Goal: Information Seeking & Learning: Learn about a topic

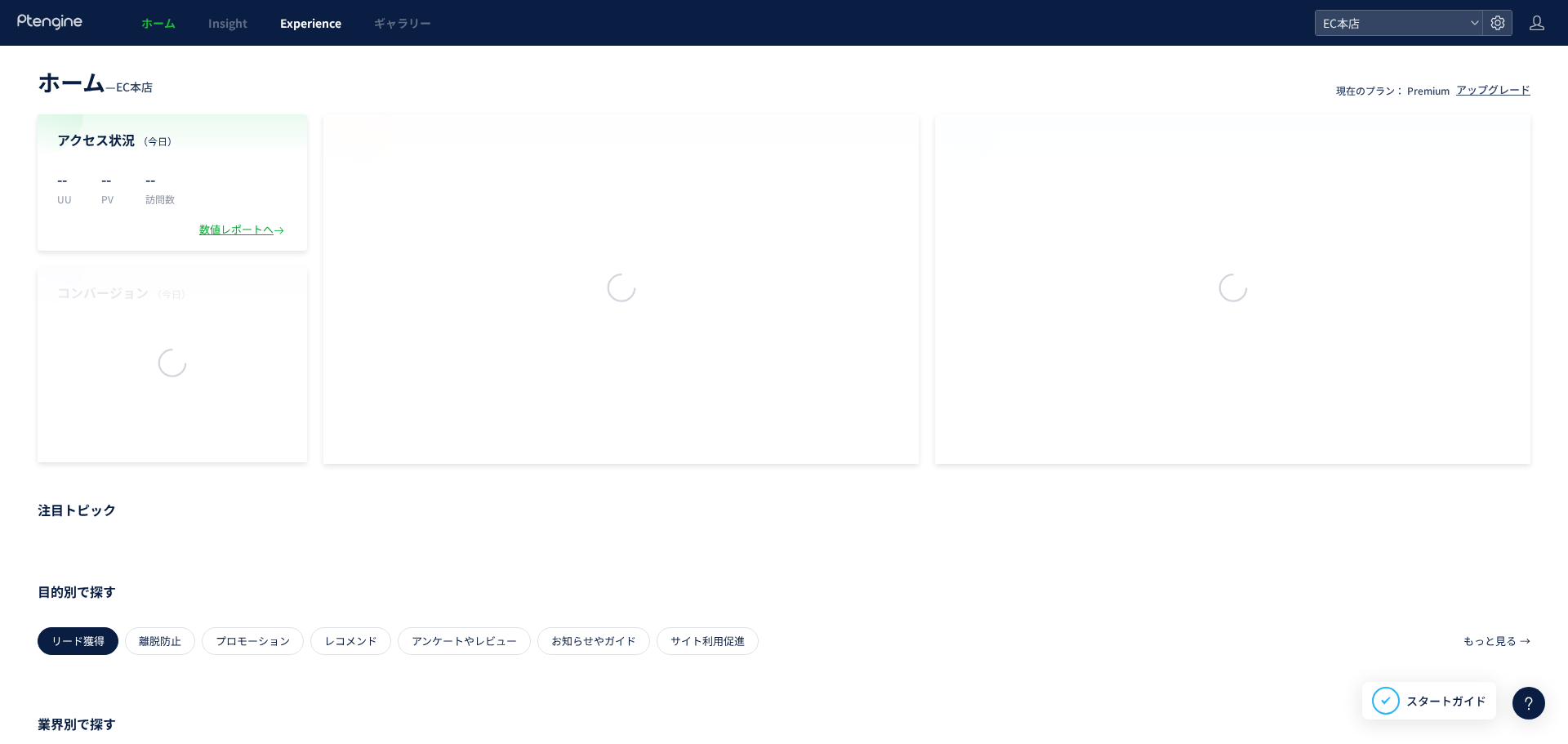
click at [320, 20] on span "Experience" at bounding box center [311, 23] width 61 height 17
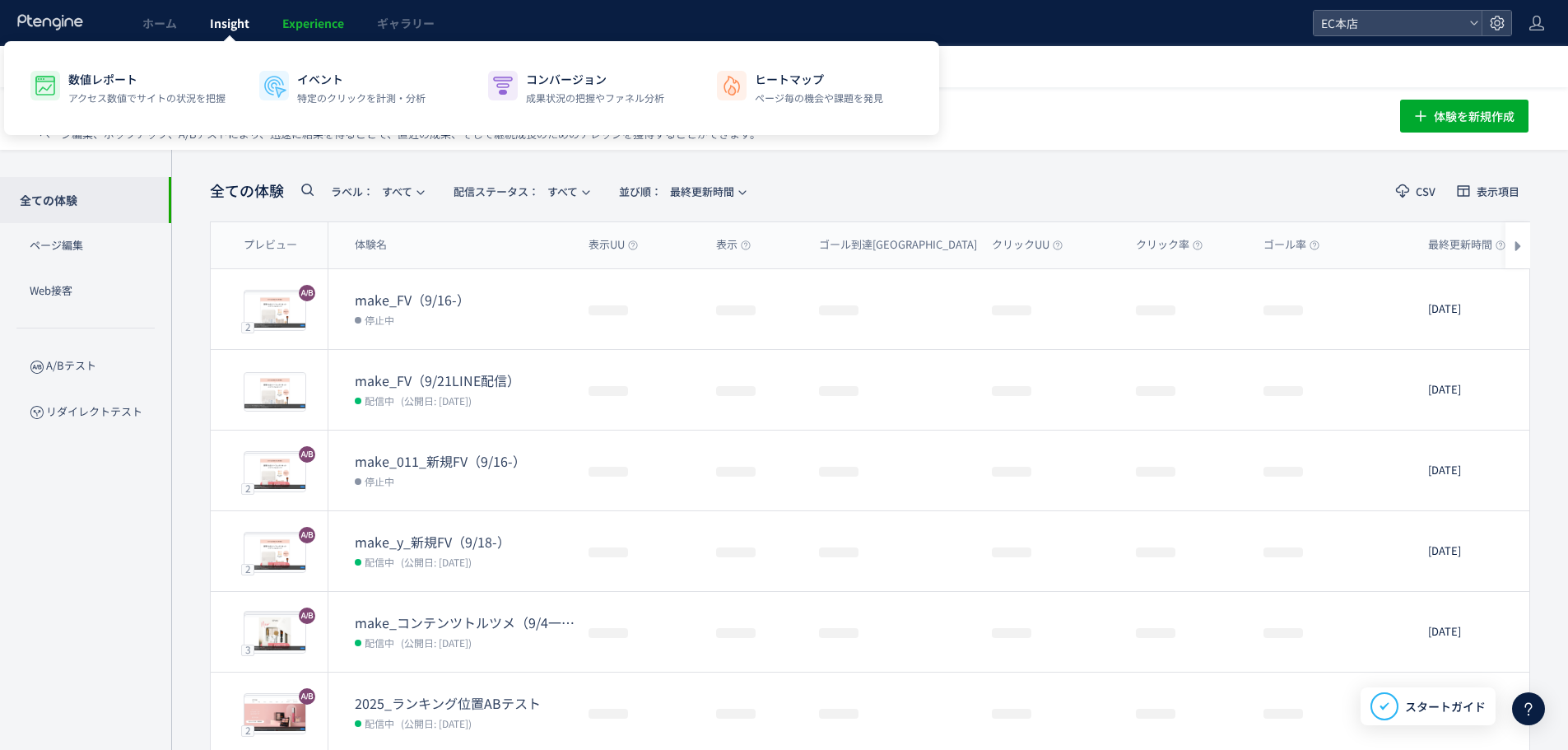
click at [244, 21] on span "Insight" at bounding box center [230, 23] width 39 height 17
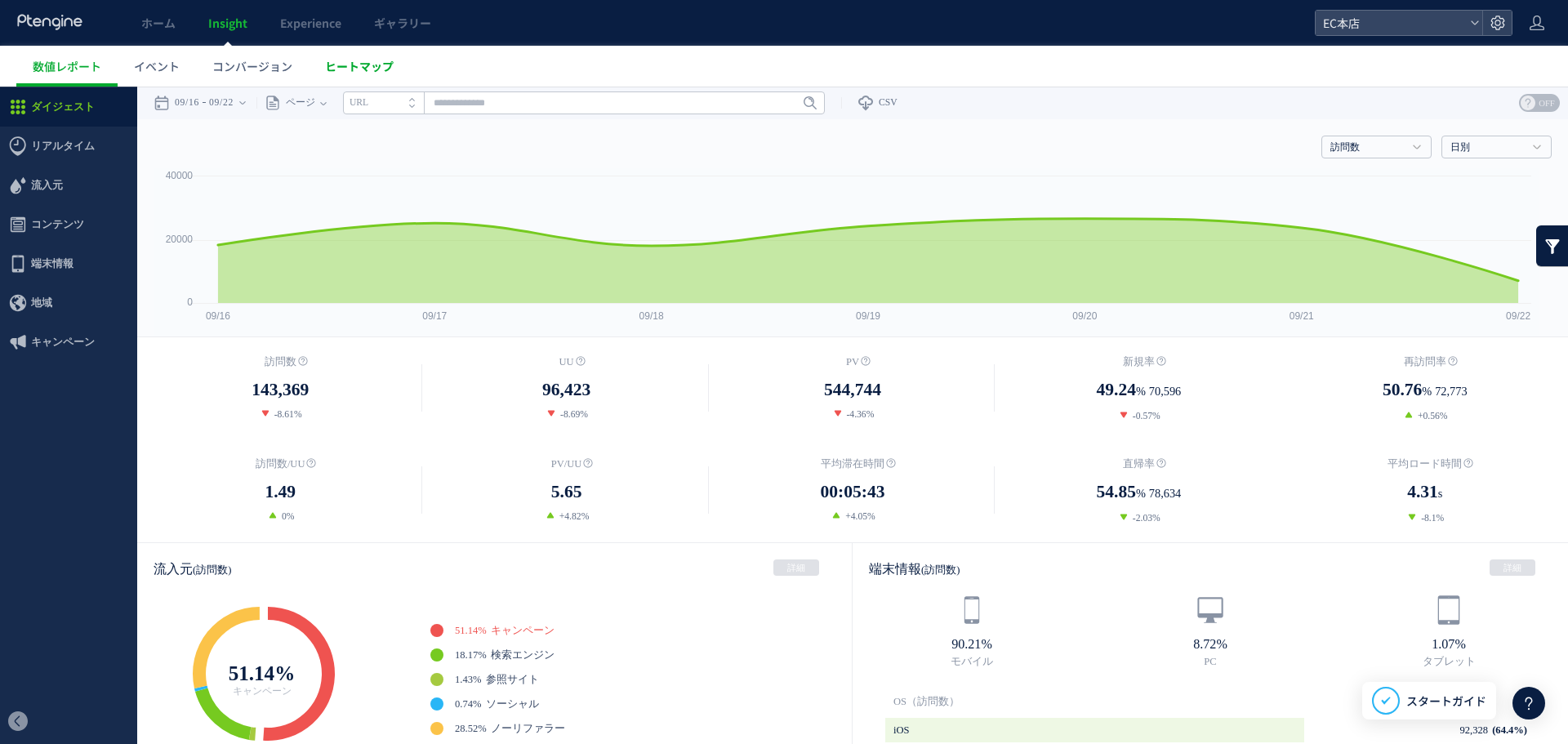
click at [365, 59] on span "ヒートマップ" at bounding box center [360, 66] width 69 height 17
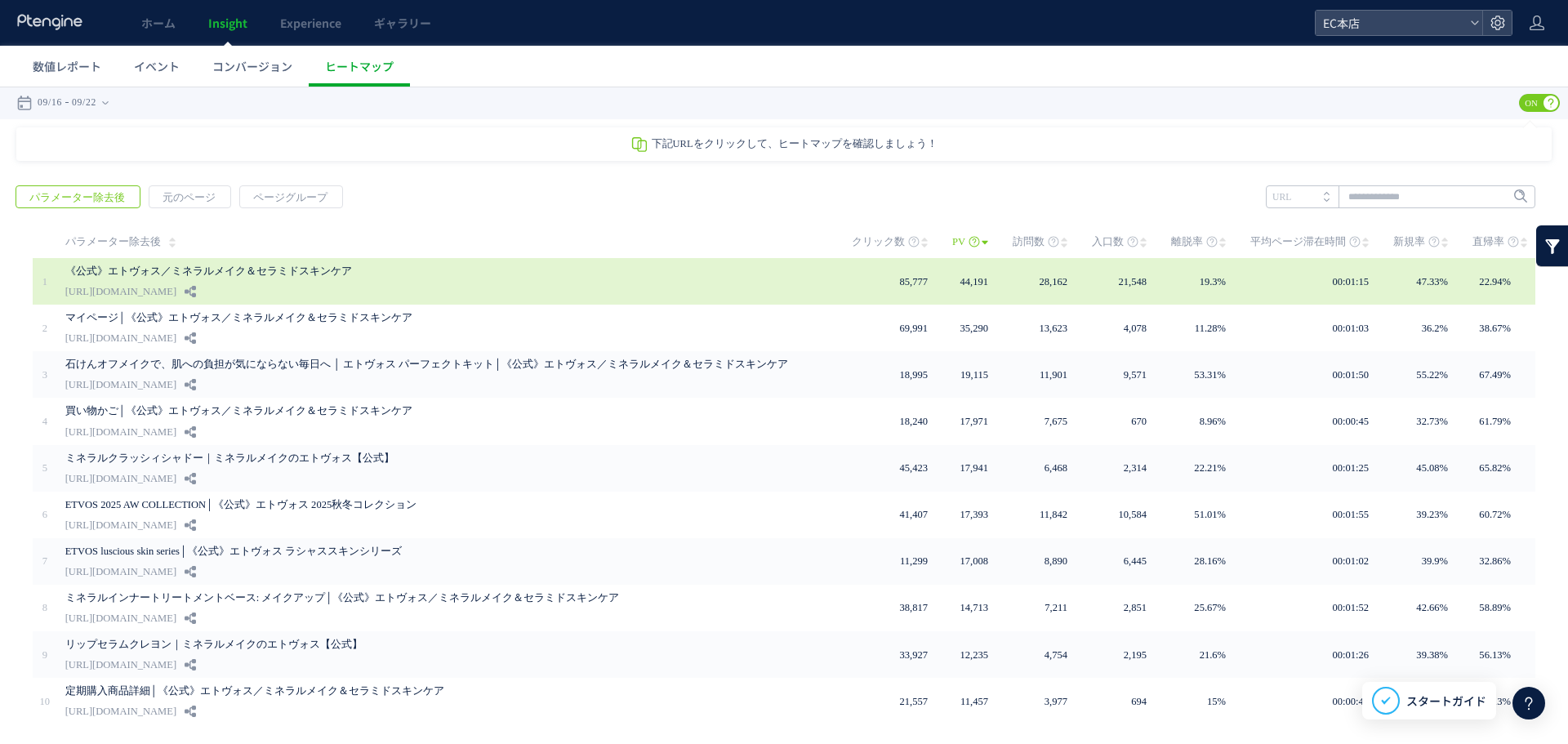
click at [302, 269] on link "《公式》エトヴォス／ミネラルメイク＆セラミドスキンケア" at bounding box center [441, 271] width 751 height 20
